Goal: Communication & Community: Answer question/provide support

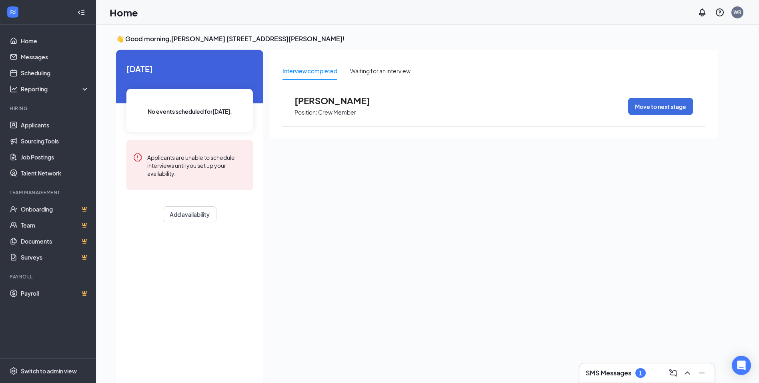
click at [650, 374] on div "SMS Messages 1" at bounding box center [647, 372] width 122 height 13
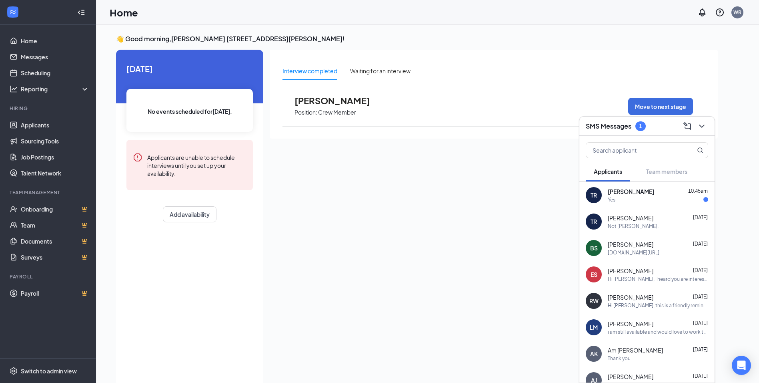
click at [642, 198] on div "Yes" at bounding box center [658, 199] width 100 height 7
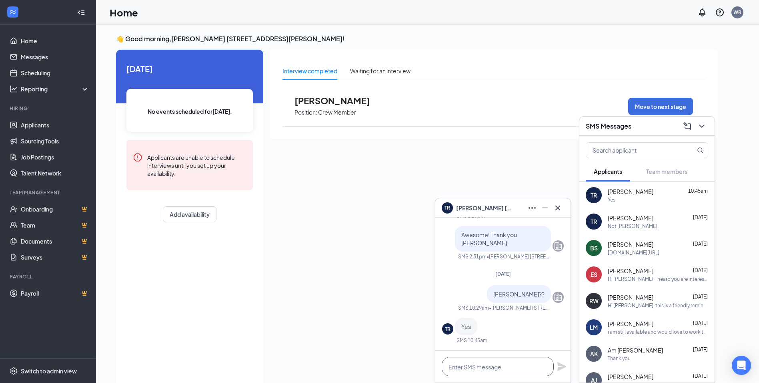
click at [472, 366] on textarea at bounding box center [498, 366] width 112 height 19
type textarea "c"
click at [455, 366] on textarea "Hi You are officially in my payroll" at bounding box center [498, 366] width 112 height 19
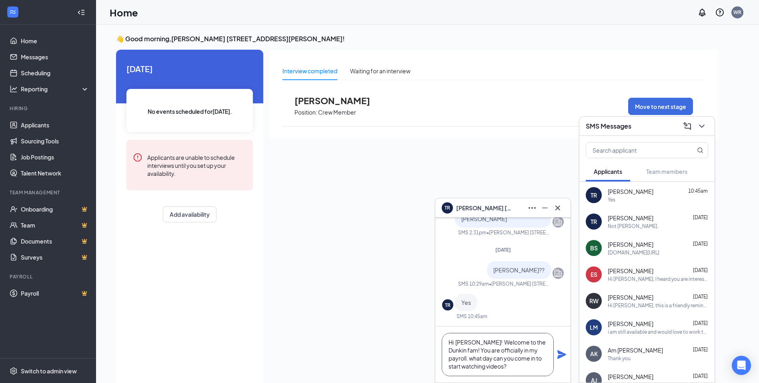
scroll to position [1, 0]
type textarea "Hi [PERSON_NAME]! Welcome to the Dunkin fam! You are officially in my payroll. …"
click at [557, 353] on div "Hi [PERSON_NAME]! Welcome to the Dunkin fam! You are officially in my payroll. …" at bounding box center [502, 354] width 135 height 56
click at [562, 348] on div "Hi [PERSON_NAME]! Welcome to the Dunkin fam! You are officially in my payroll. …" at bounding box center [502, 354] width 135 height 56
click at [562, 354] on icon "Plane" at bounding box center [562, 354] width 10 height 10
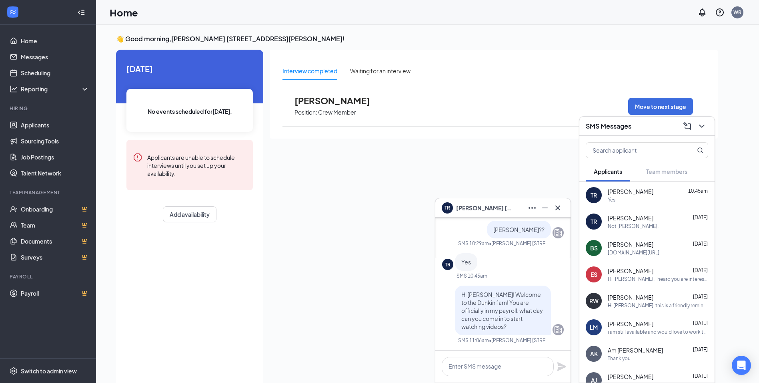
scroll to position [0, 0]
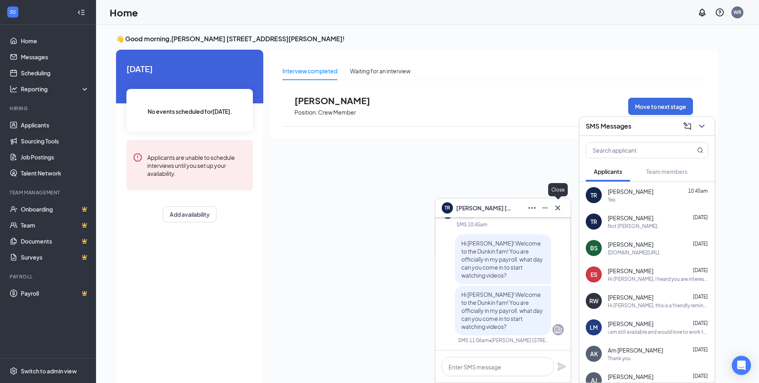
click at [561, 207] on icon "Cross" at bounding box center [558, 208] width 10 height 10
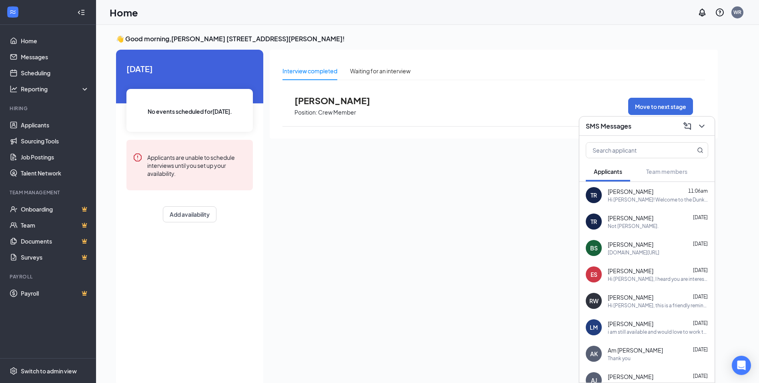
click at [639, 252] on div "[DOMAIN_NAME][URL]" at bounding box center [634, 252] width 52 height 7
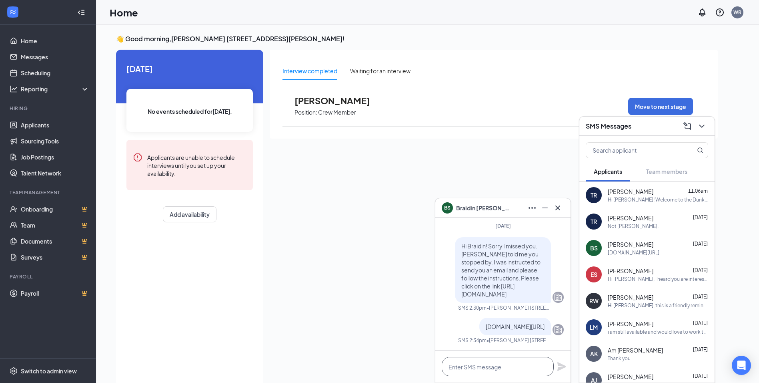
click at [514, 367] on textarea at bounding box center [498, 366] width 112 height 19
type textarea "B"
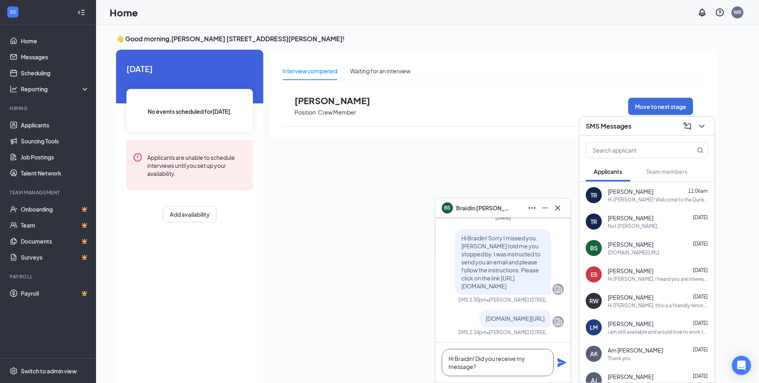
type textarea "Hi Braidin! Did you receive my message?"
click at [559, 363] on icon "Plane" at bounding box center [562, 362] width 9 height 9
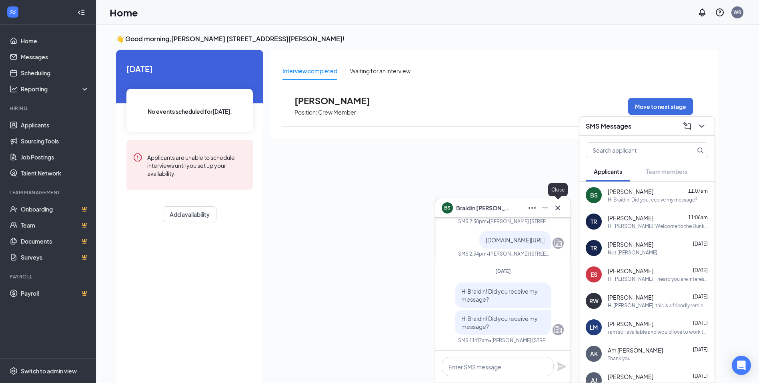
click at [561, 209] on icon "Cross" at bounding box center [558, 208] width 10 height 10
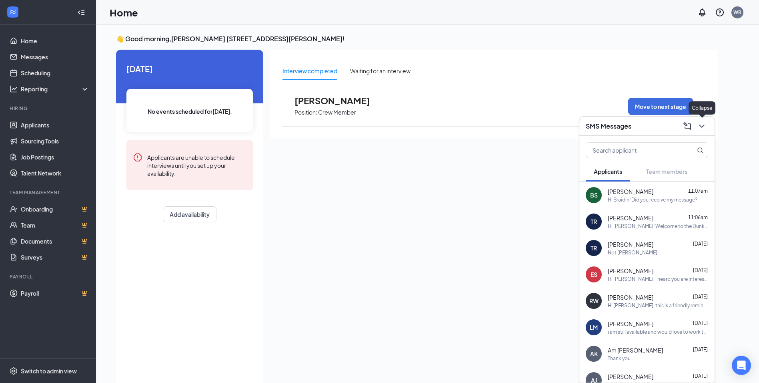
click at [703, 126] on icon "ChevronDown" at bounding box center [702, 126] width 10 height 10
